Goal: Information Seeking & Learning: Learn about a topic

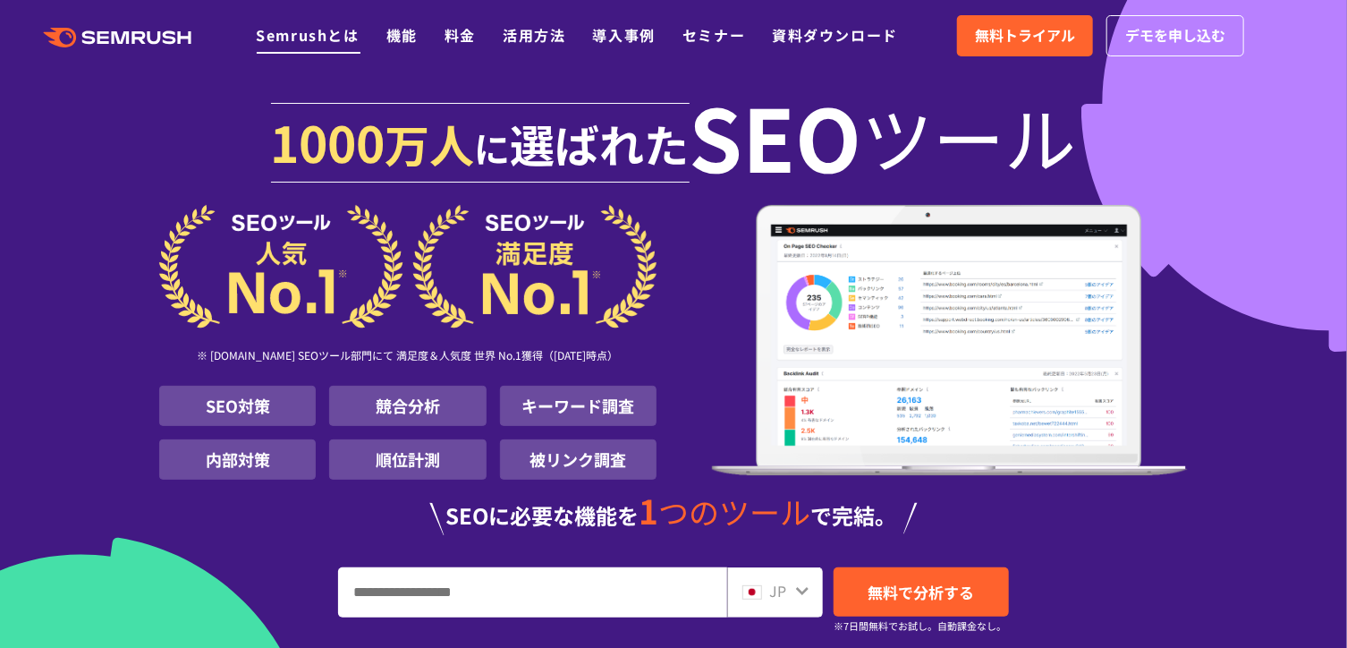
click at [327, 35] on link "Semrushとは" at bounding box center [307, 34] width 103 height 21
